Goal: Task Accomplishment & Management: Manage account settings

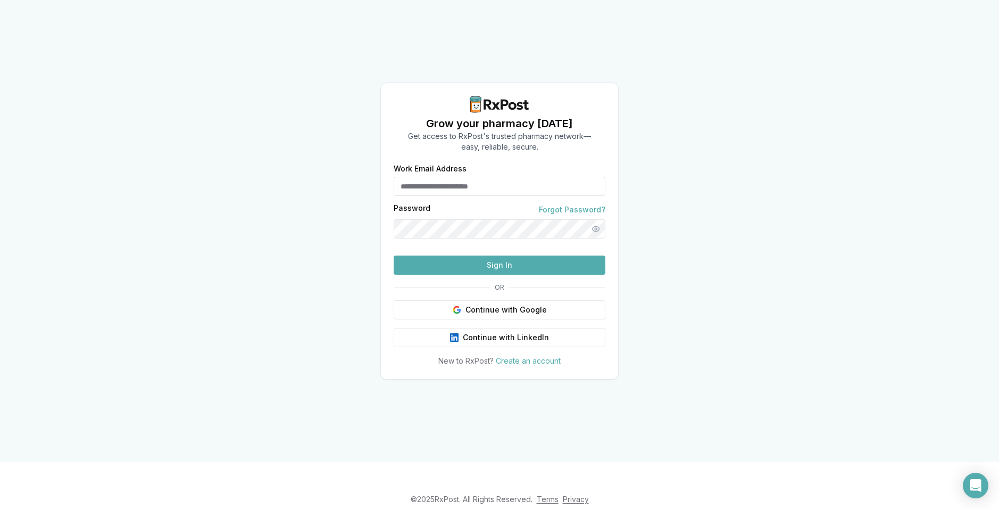
click at [478, 177] on input "Work Email Address" at bounding box center [500, 186] width 212 height 19
click at [457, 177] on input "Work Email Address" at bounding box center [500, 186] width 212 height 19
paste input "**********"
type input "**********"
click at [522, 275] on button "Sign In" at bounding box center [500, 264] width 212 height 19
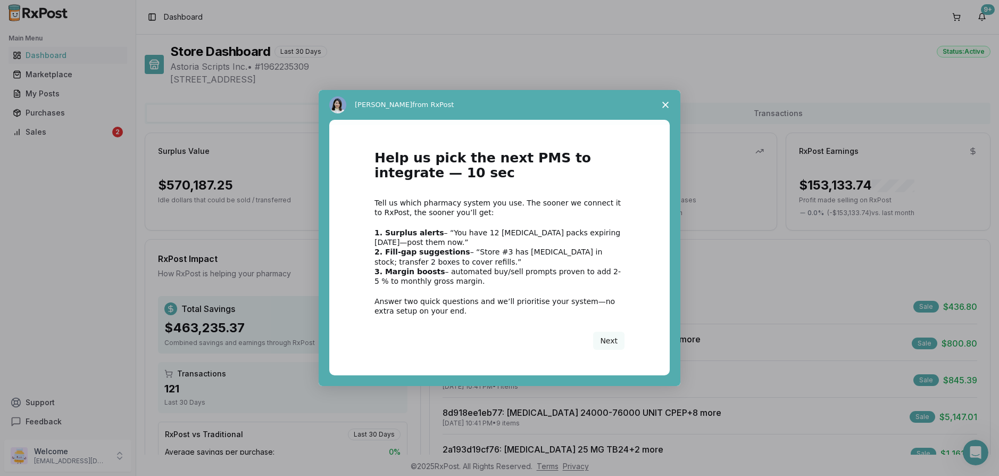
click at [39, 132] on div "Intercom messenger" at bounding box center [499, 238] width 999 height 476
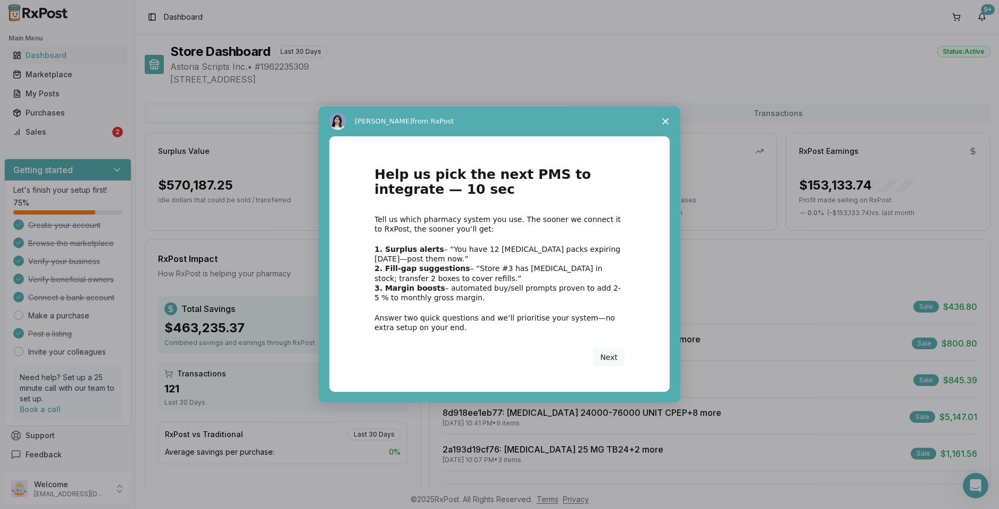
click at [666, 119] on icon "Close survey" at bounding box center [665, 121] width 6 height 6
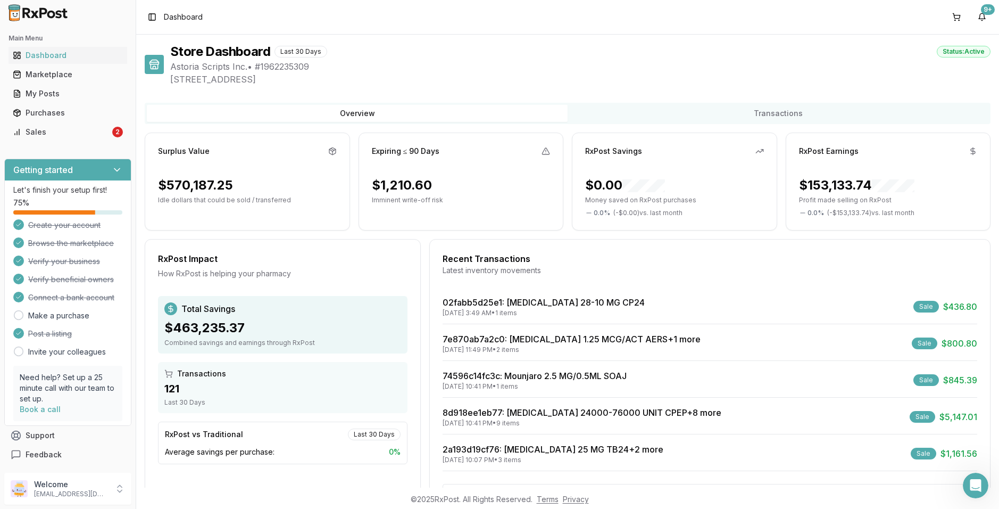
click at [518, 63] on span "Astoria Scripts Inc. • # 1962235309" at bounding box center [580, 66] width 821 height 13
click at [35, 130] on div "Sales" at bounding box center [61, 132] width 97 height 11
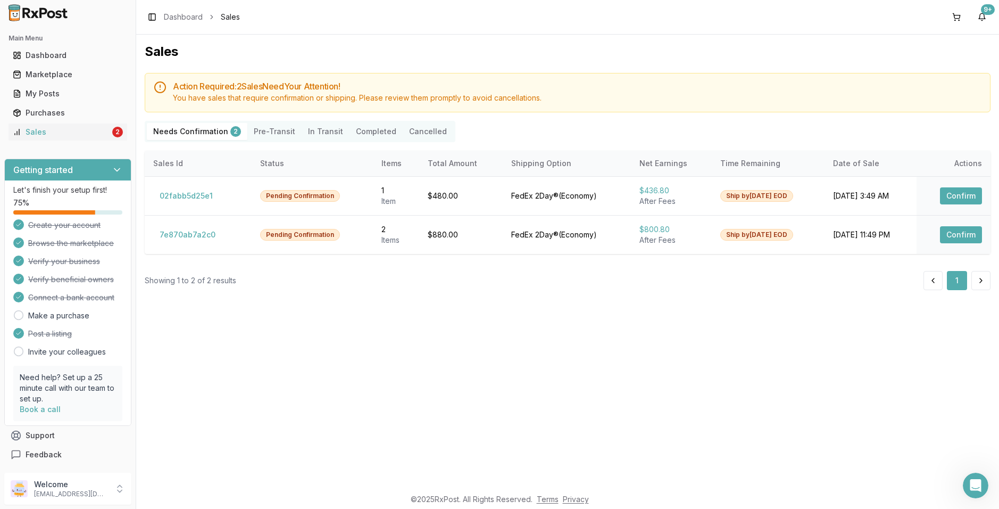
click at [321, 134] on Transit "In Transit" at bounding box center [326, 131] width 48 height 17
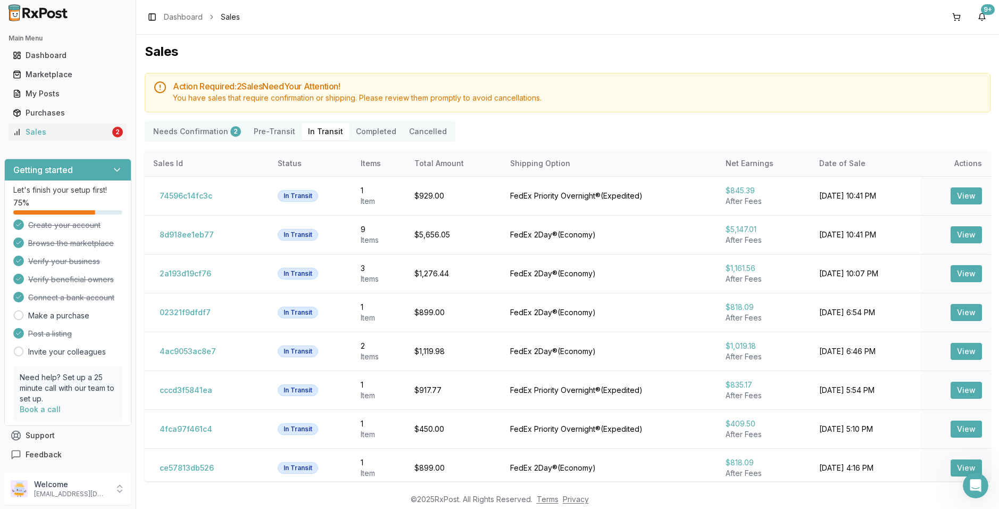
drag, startPoint x: 241, startPoint y: 81, endPoint x: 392, endPoint y: 88, distance: 151.8
click at [392, 88] on h5 "Action Required: 2 Sale s Need Your Attention!" at bounding box center [577, 86] width 809 height 9
click at [393, 88] on h5 "Action Required: 2 Sale s Need Your Attention!" at bounding box center [577, 86] width 809 height 9
click at [387, 54] on h1 "Sales" at bounding box center [568, 51] width 846 height 17
click at [960, 272] on button "View" at bounding box center [966, 273] width 31 height 17
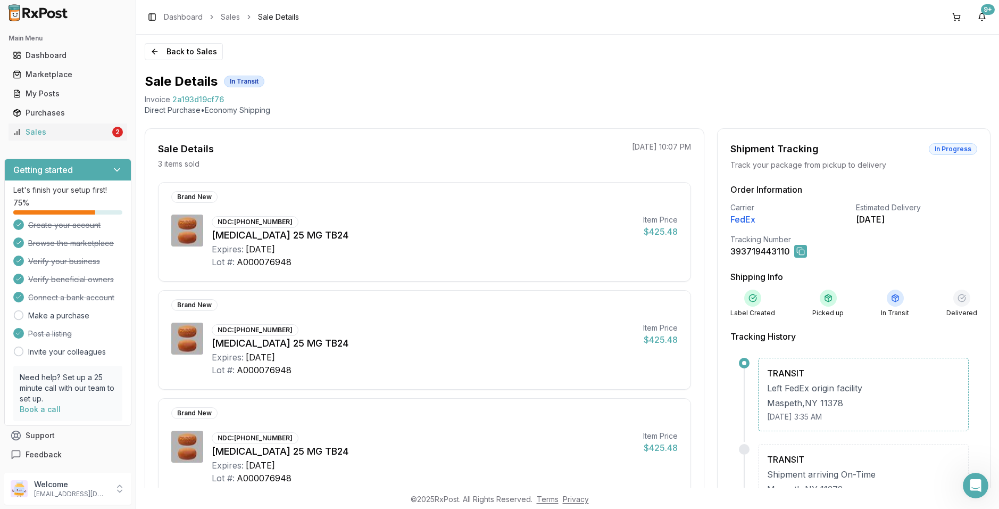
click at [796, 252] on button at bounding box center [800, 251] width 13 height 13
click at [477, 70] on div "Back to Sales Sale Details In Transit Invoice 2a193d19cf76 Direct Purchase • Ec…" at bounding box center [567, 261] width 863 height 453
click at [524, 66] on div "Back to Sales Sale Details In Transit Invoice 2a193d19cf76 Direct Purchase • Ec…" at bounding box center [567, 261] width 863 height 453
click at [520, 65] on div "Back to Sales Sale Details In Transit Invoice 2a193d19cf76 Direct Purchase • Ec…" at bounding box center [567, 261] width 863 height 453
click at [982, 18] on button "9+" at bounding box center [982, 17] width 17 height 17
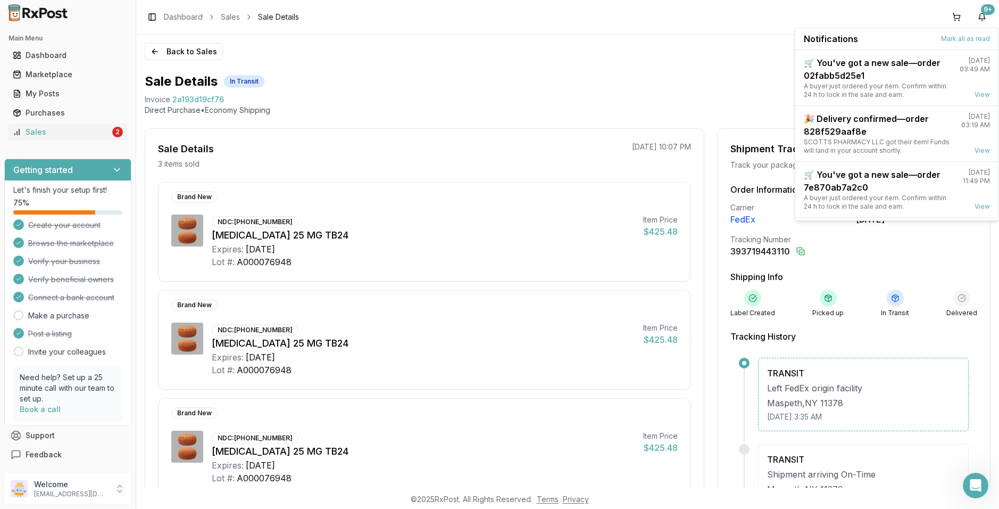
click at [634, 72] on div "Back to Sales Sale Details In Transit Invoice 2a193d19cf76 Direct Purchase • Ec…" at bounding box center [567, 261] width 863 height 453
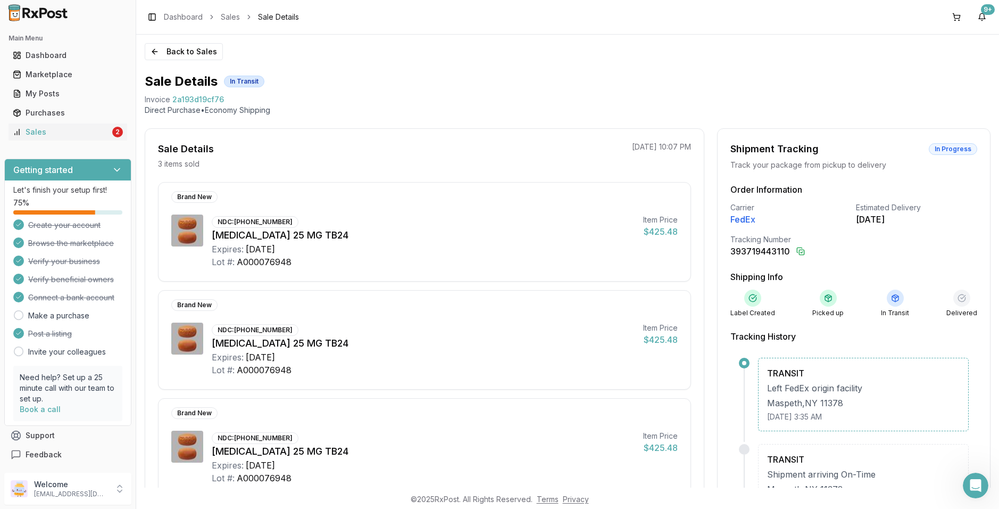
click at [647, 72] on div "Back to Sales Sale Details In Transit Invoice 2a193d19cf76 Direct Purchase • Ec…" at bounding box center [567, 261] width 863 height 453
